Goal: Task Accomplishment & Management: Use online tool/utility

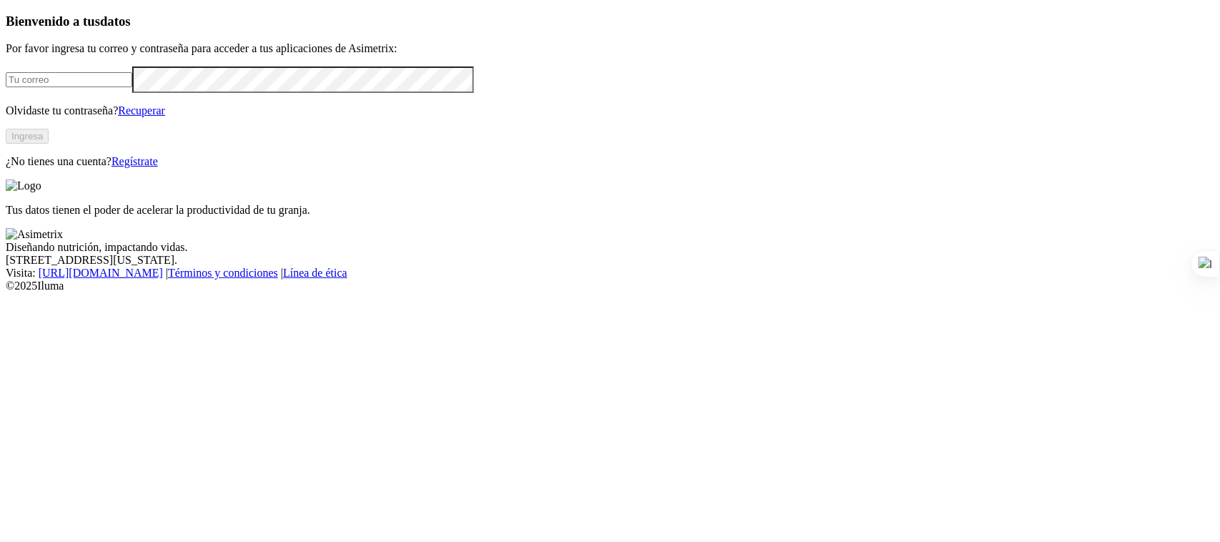
type input "[PERSON_NAME][EMAIL_ADDRESS][PERSON_NAME][DOMAIN_NAME]"
click at [49, 144] on button "Ingresa" at bounding box center [27, 136] width 43 height 15
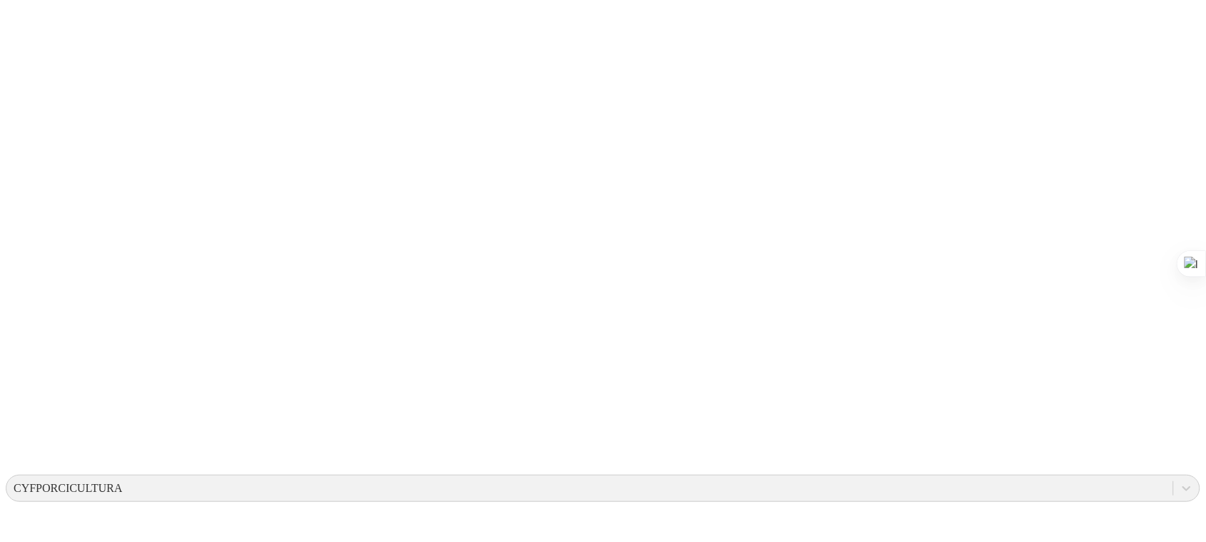
scroll to position [192, 0]
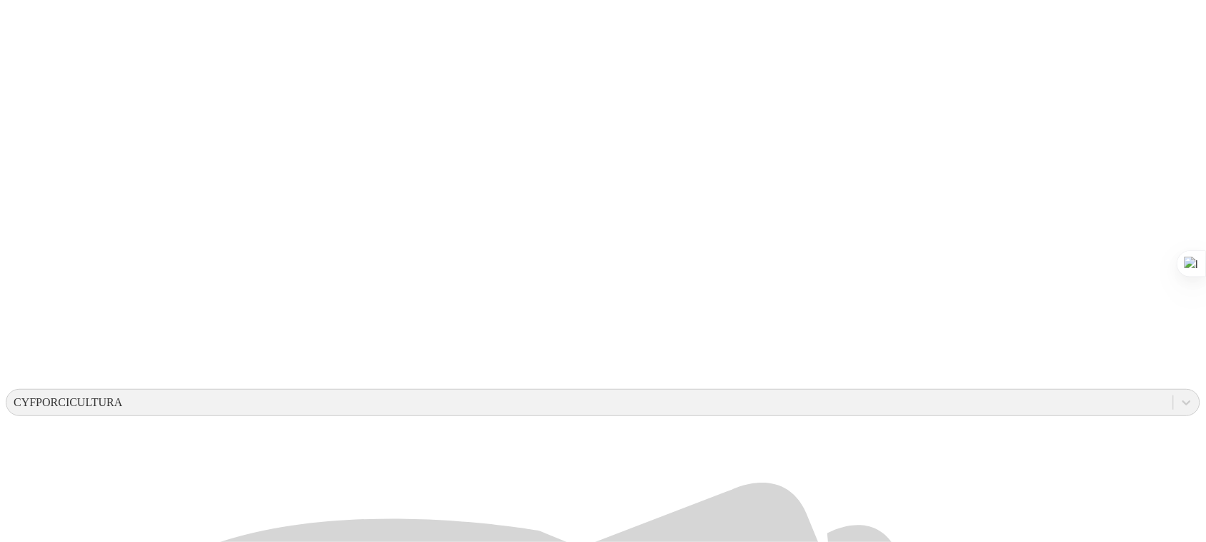
click at [222, 457] on div at bounding box center [609, 271] width 1206 height 542
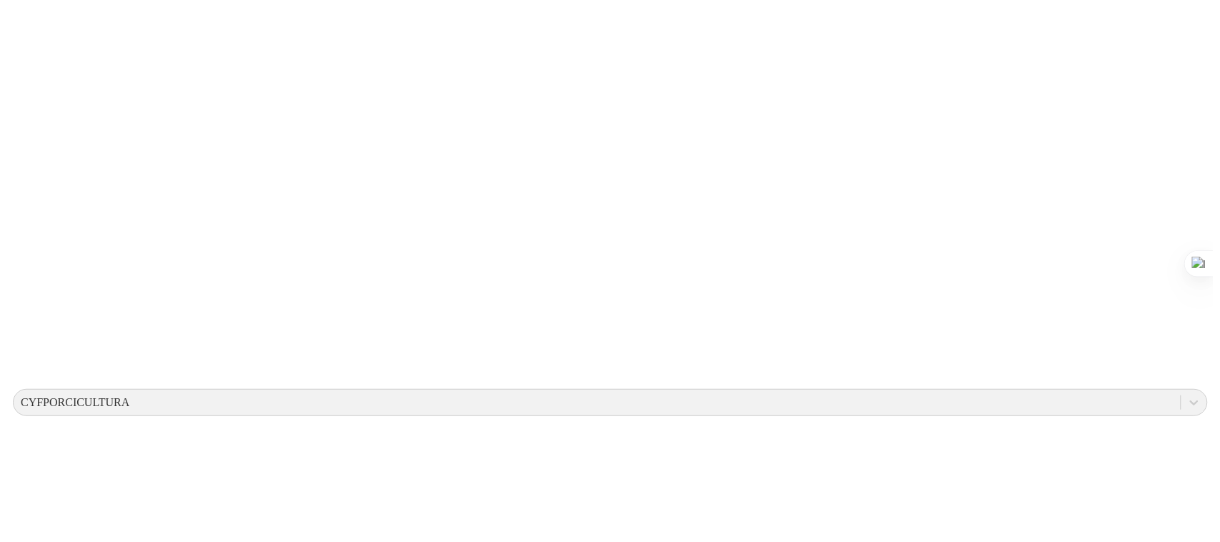
scroll to position [0, 0]
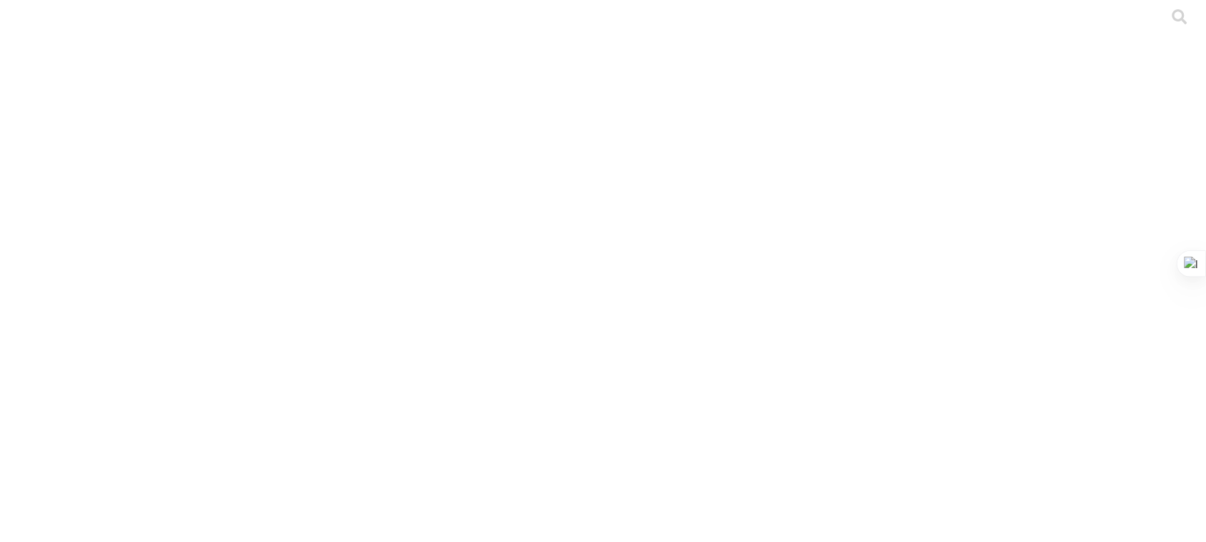
type input "PRECEBO Y CEBAS - SANTA LUCIA- TATIANA MANRIQUE"
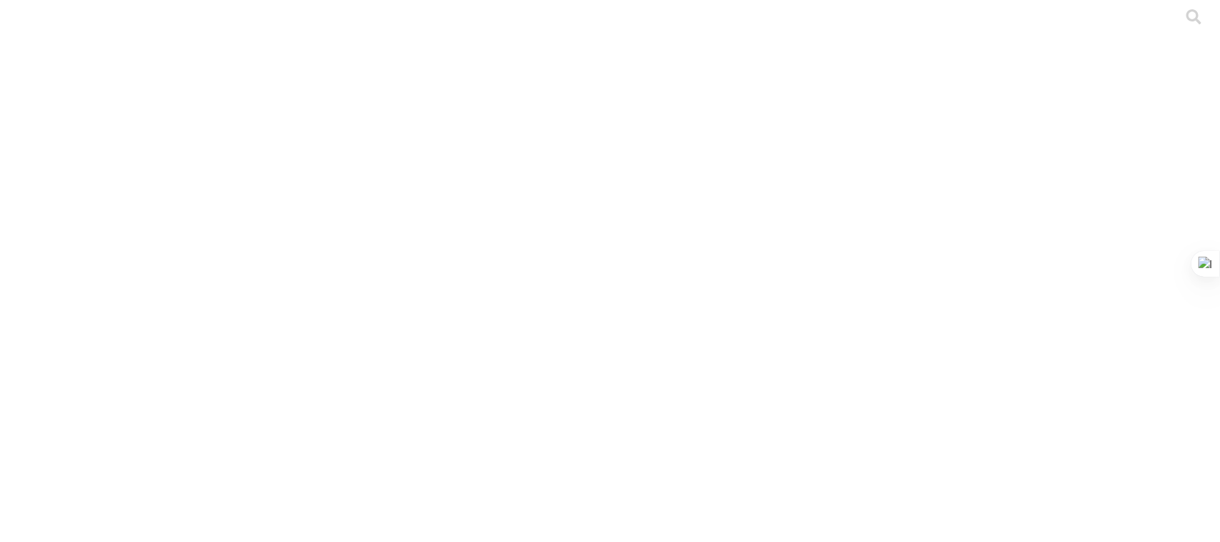
drag, startPoint x: 473, startPoint y: 219, endPoint x: 0, endPoint y: 219, distance: 473.1
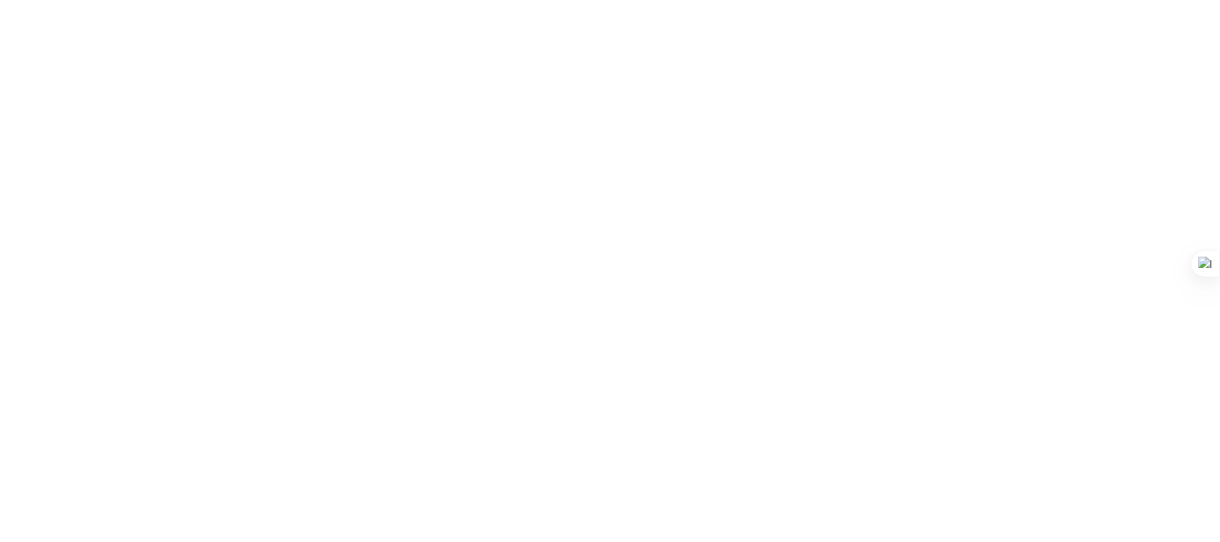
paste input "PRIMERIZAS - SANTA LUCIA- TATIANA MANRIQUE.xlsx"
type input "PRIMERIZAS - SANTA LUCIA- TATIANA MANRIQUE.xlsx"
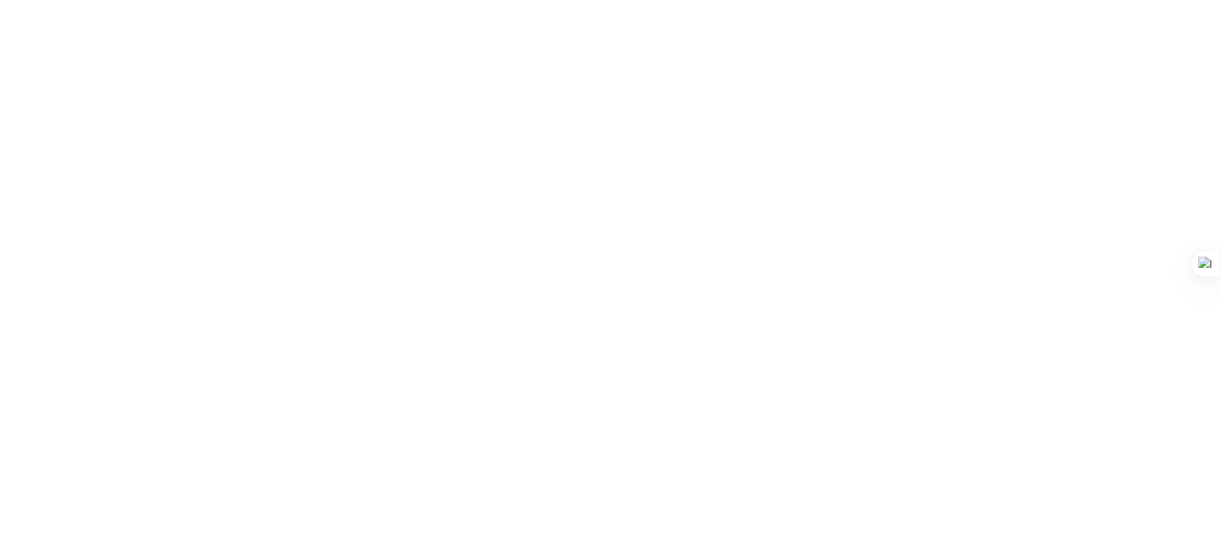
scroll to position [0, 0]
drag, startPoint x: 461, startPoint y: 274, endPoint x: 0, endPoint y: 269, distance: 461.0
paste input "S4 GRAL - SANTA LUCIA- TATIANA MANRIQUE.xlsx"
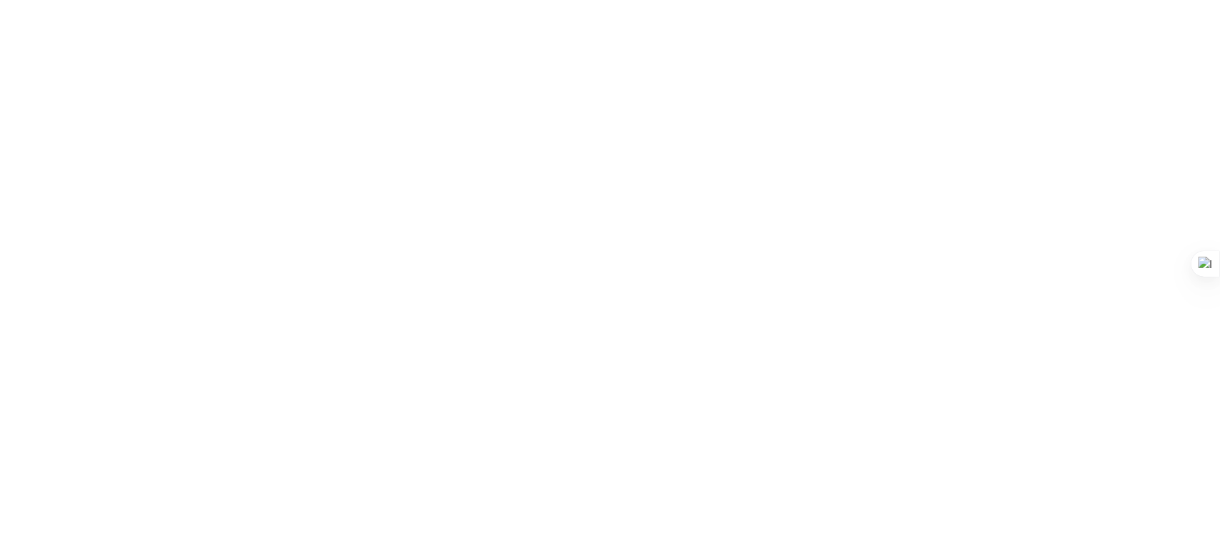
type input "S4 GRAL - SANTA LUCIA- TATIANA MANRIQUE.xlsx"
drag, startPoint x: 501, startPoint y: 229, endPoint x: 0, endPoint y: 219, distance: 501.1
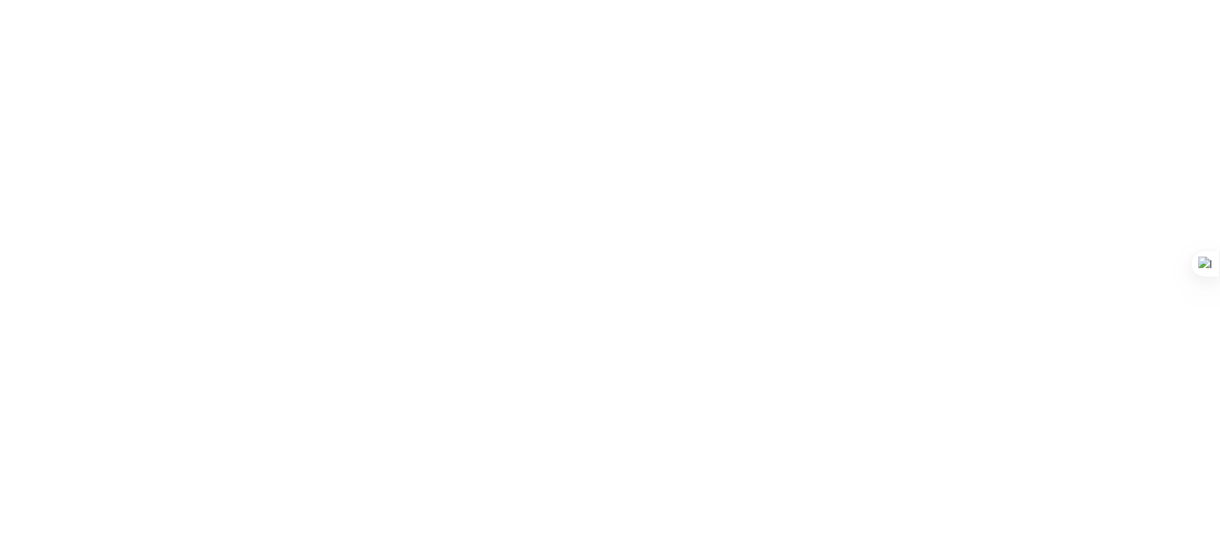
paste input "STOCK GRANJA - SANTA LUCIA- TATIANA MANRIQUE.xlsx"
type input "STOCK GRANJA - SANTA LUCIA- TATIANA MANRIQUE.xlsx"
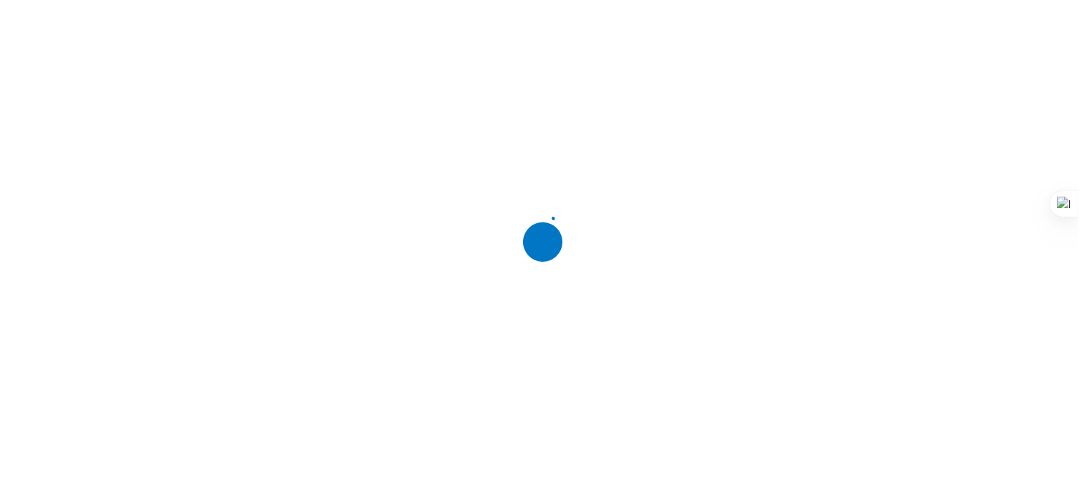
scroll to position [0, 0]
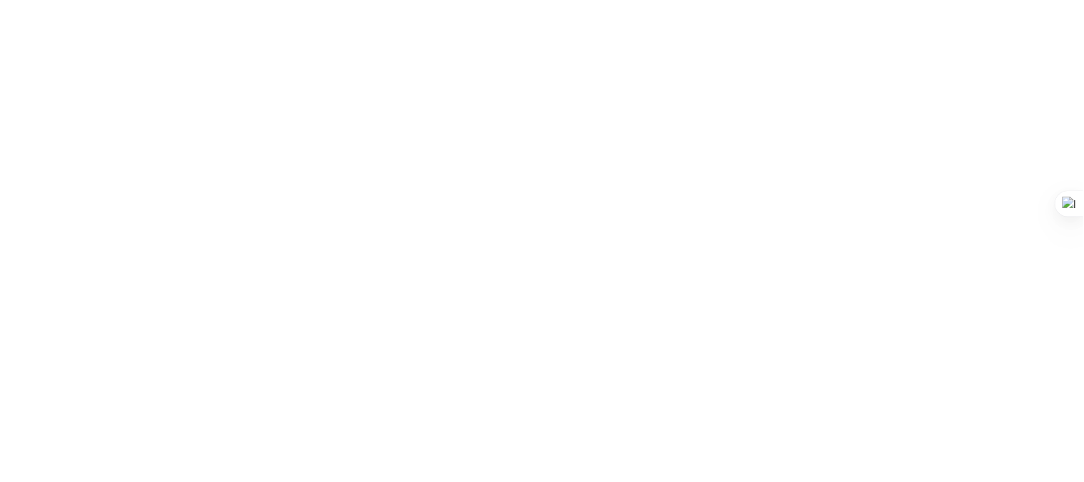
drag, startPoint x: 577, startPoint y: 227, endPoint x: 71, endPoint y: 220, distance: 506.0
paste input "SITIO 2 - VILLA DE LOS ANGELES- CARLIN- TATIANA MANRIQUE.xlsx"
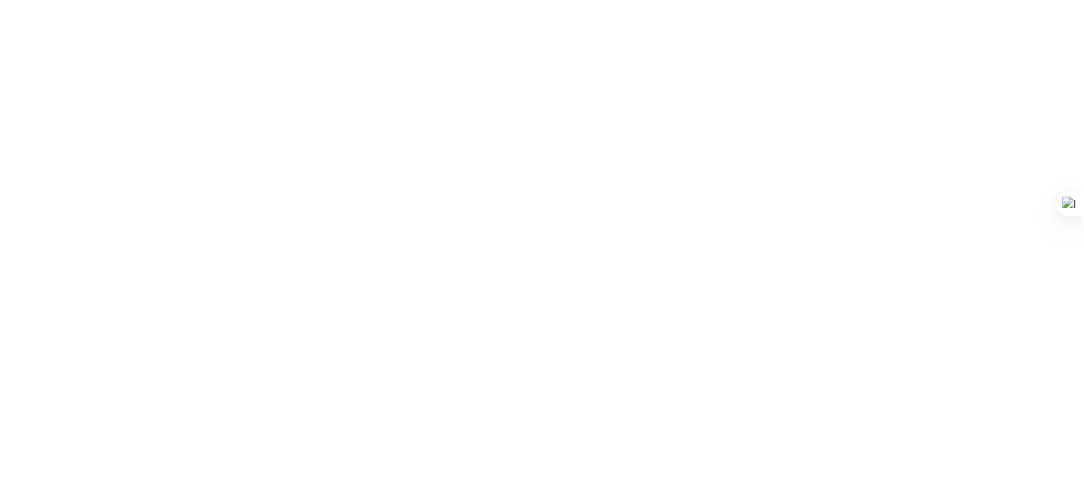
type input "SITIO 2 - VILLA DE LOS ANGELES- CARLIN- TATIANA MANRIQUE.xlsx"
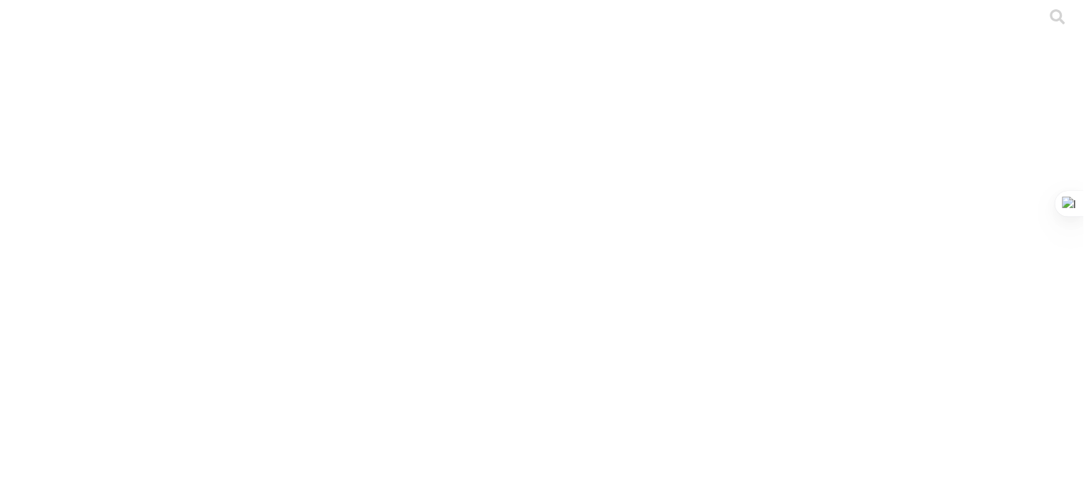
click at [211, 176] on div at bounding box center [548, 241] width 1084 height 482
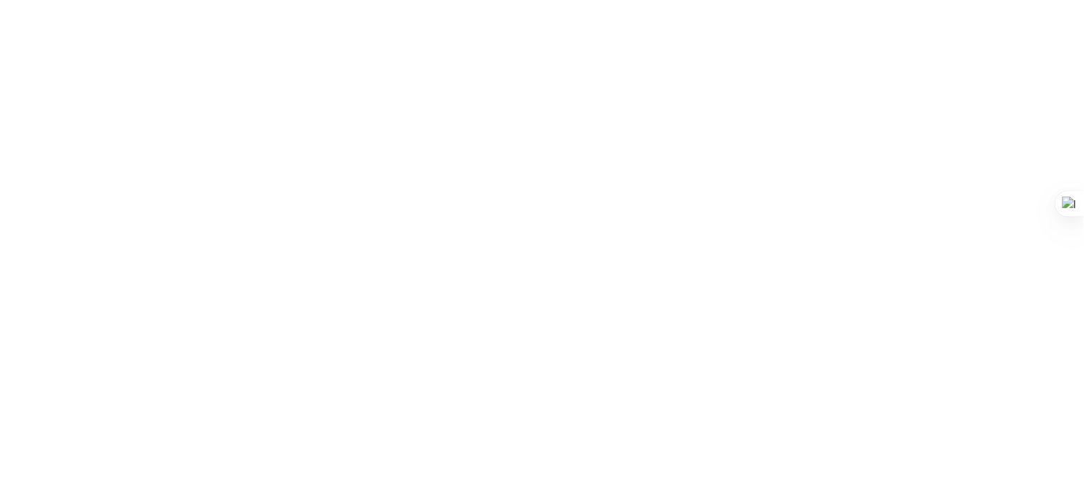
drag, startPoint x: 477, startPoint y: 232, endPoint x: 39, endPoint y: 223, distance: 438.9
paste input "PRIMERIZAS - PORKYEXTRA - TATIANA MANRIQUE.xlsx"
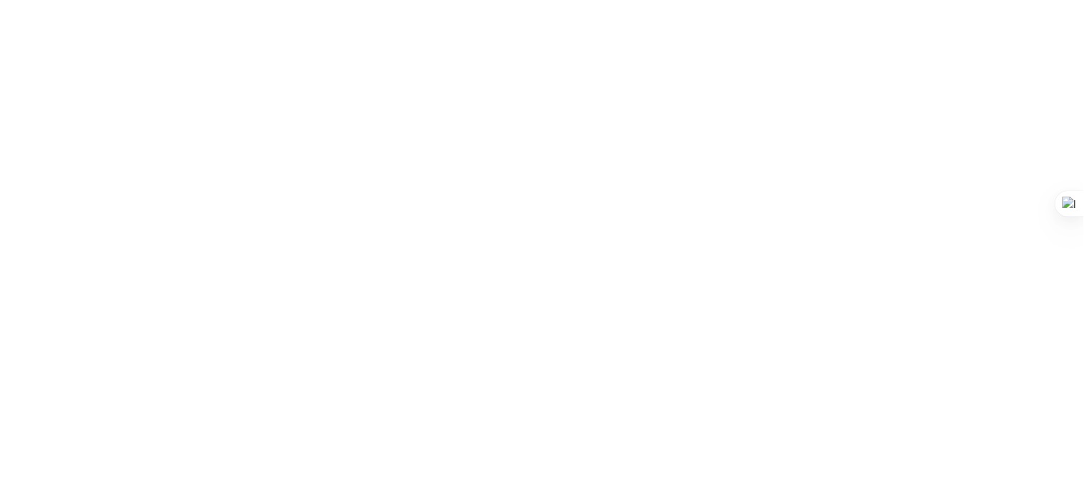
type input "PRIMERIZAS - PORKYEXTRA - TATIANA MANRIQUE.xlsx"
drag, startPoint x: 426, startPoint y: 272, endPoint x: 74, endPoint y: 269, distance: 351.6
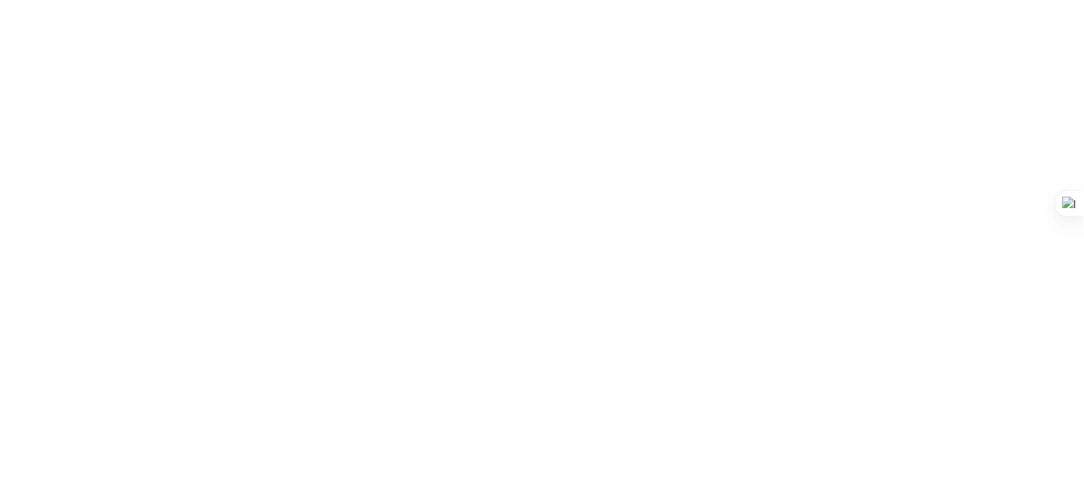
paste input "S4 GRAL- PORKYEXTRA-TATIANA MANRIQUE.xlsx"
type input "S4 GRAL- PORKYEXTRA-TATIANA MANRIQUE.xlsx"
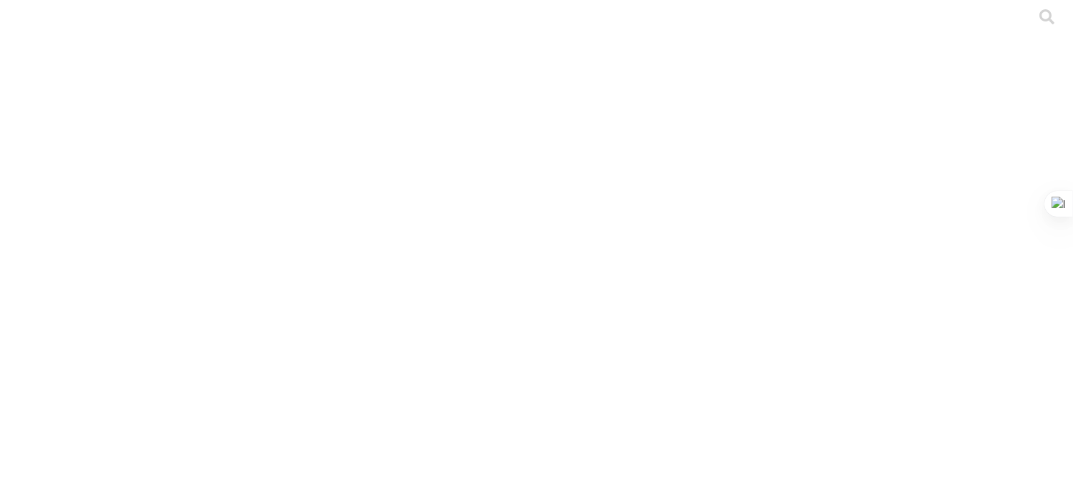
drag, startPoint x: 474, startPoint y: 236, endPoint x: 0, endPoint y: 226, distance: 473.9
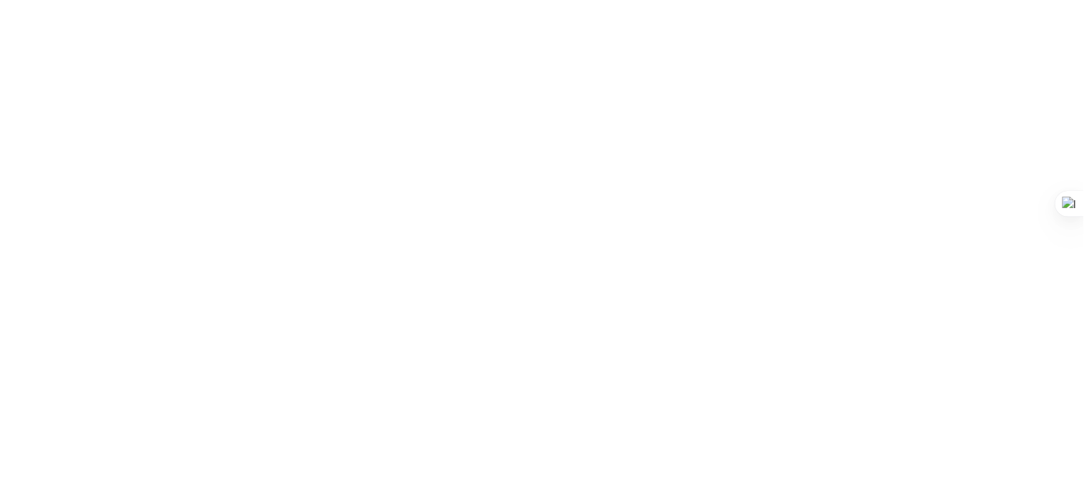
paste input "STOCK GRAL - PORKYEXTRA - TATIANA MANRIQUE.xlsx"
type input "STOCK GRAL - PORKYEXTRA - TATIANA MANRIQUE.xlsx"
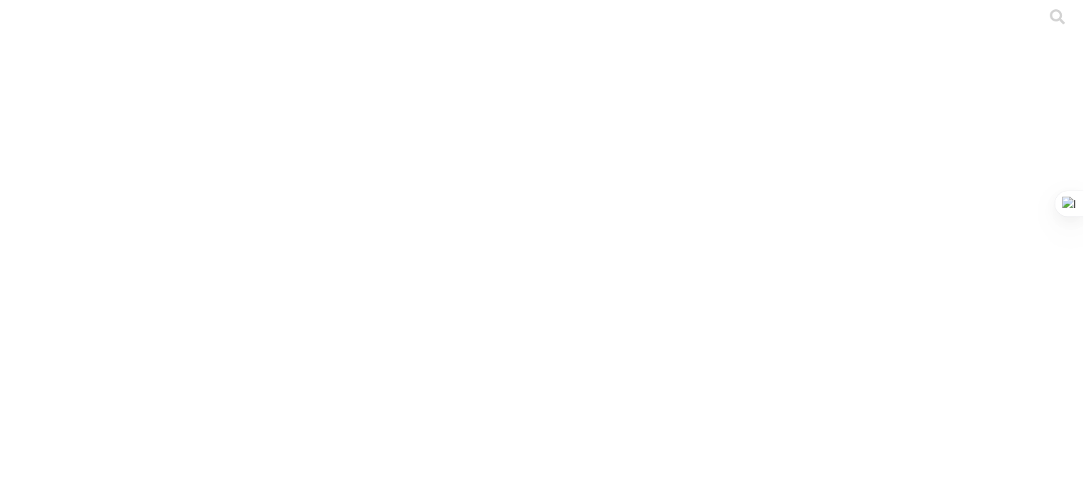
drag, startPoint x: 418, startPoint y: 227, endPoint x: 25, endPoint y: 209, distance: 393.4
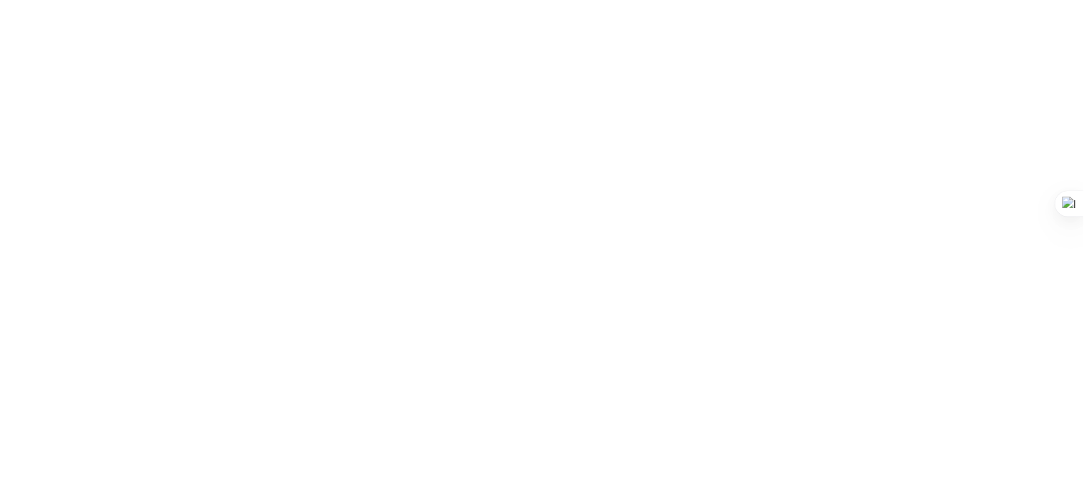
paste input "SITIO 2 - PORKYEXTRA - TATIANA MANRIQUE.xlsx"
type input "SITIO 2 - PORKYEXTRA - TATIANA MANRIQUE.xlsx"
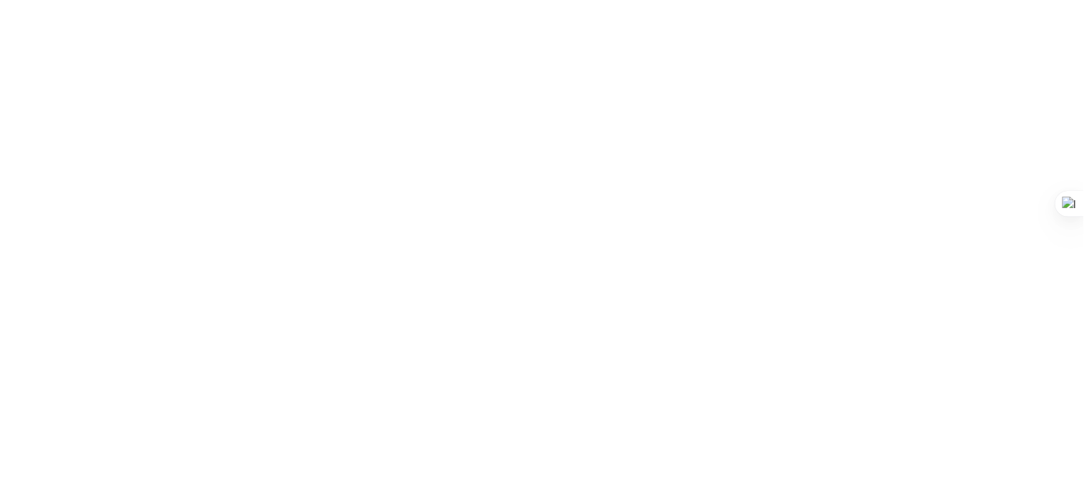
scroll to position [0, 0]
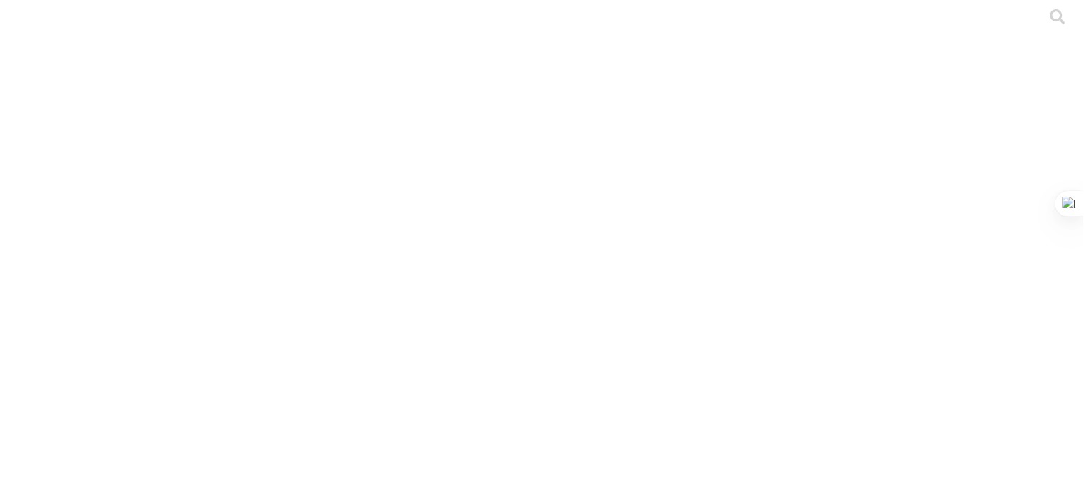
drag, startPoint x: 444, startPoint y: 234, endPoint x: 31, endPoint y: 219, distance: 414.1
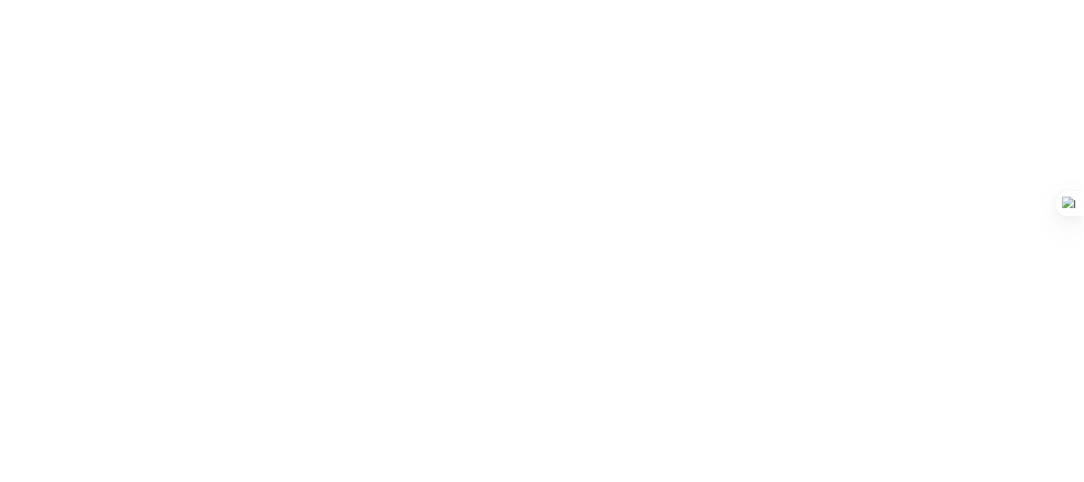
paste input "SITIO 3 - PORKYEXTRA - TATIANA MANRIQUE.xlsx"
type input "SITIO 3 - PORKYEXTRA - TATIANA MANRIQUE.xlsx"
